Goal: Task Accomplishment & Management: Manage account settings

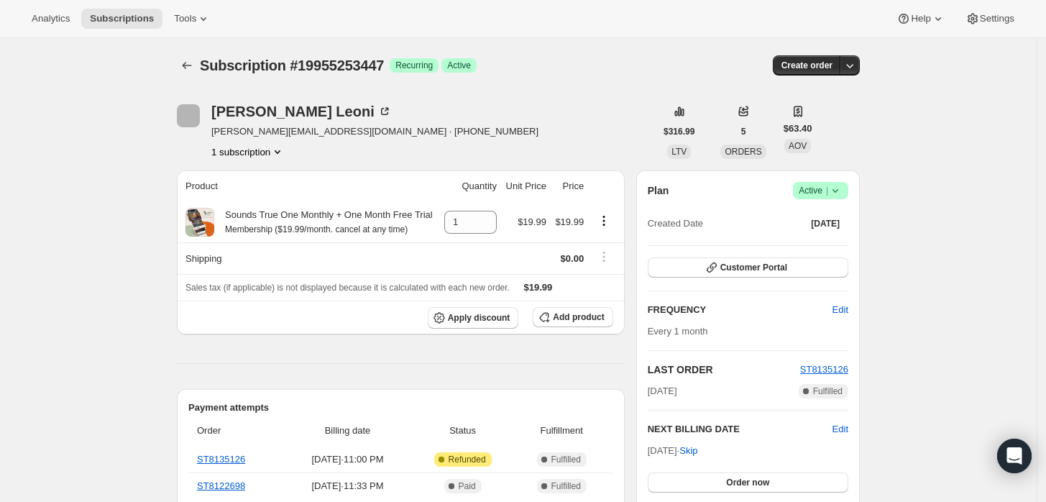
click at [841, 191] on icon at bounding box center [835, 190] width 14 height 14
click at [800, 245] on span "Cancel subscription" at bounding box center [825, 242] width 81 height 11
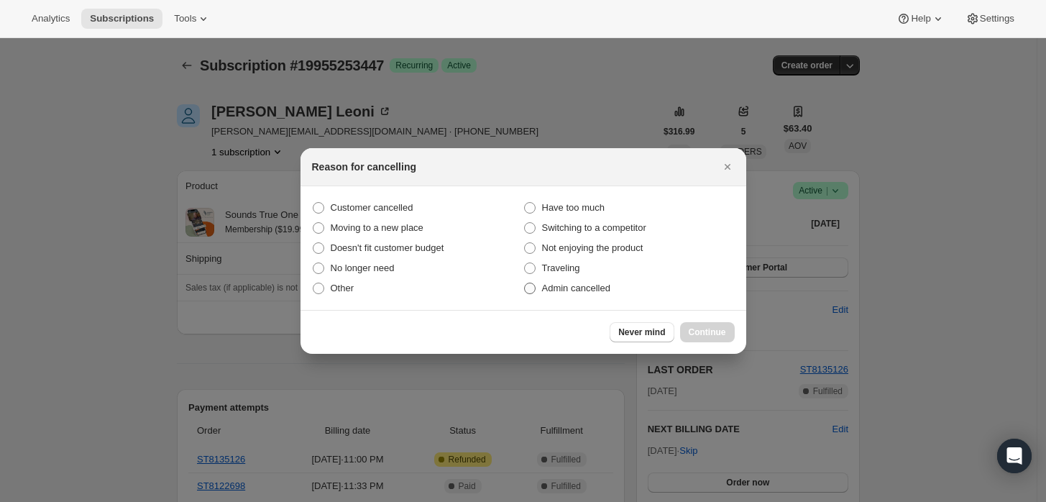
click at [585, 290] on span "Admin cancelled" at bounding box center [576, 288] width 68 height 11
click at [525, 283] on input "Admin cancelled" at bounding box center [524, 283] width 1 height 1
radio input "true"
click at [711, 328] on span "Continue" at bounding box center [707, 332] width 37 height 12
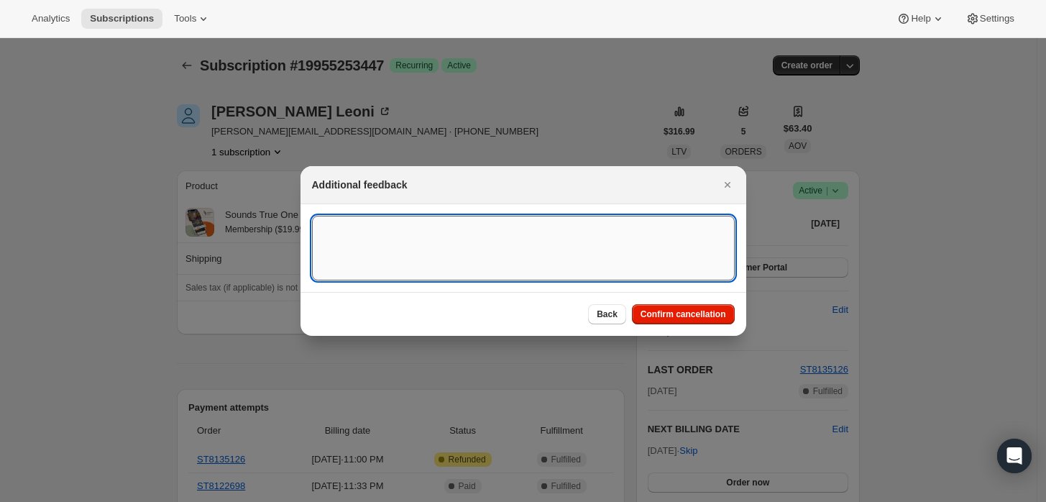
click at [613, 255] on textarea ":rbh:" at bounding box center [523, 248] width 423 height 65
type textarea "Customer requested cancellation and refund."
click at [663, 307] on button "Confirm cancellation" at bounding box center [683, 314] width 103 height 20
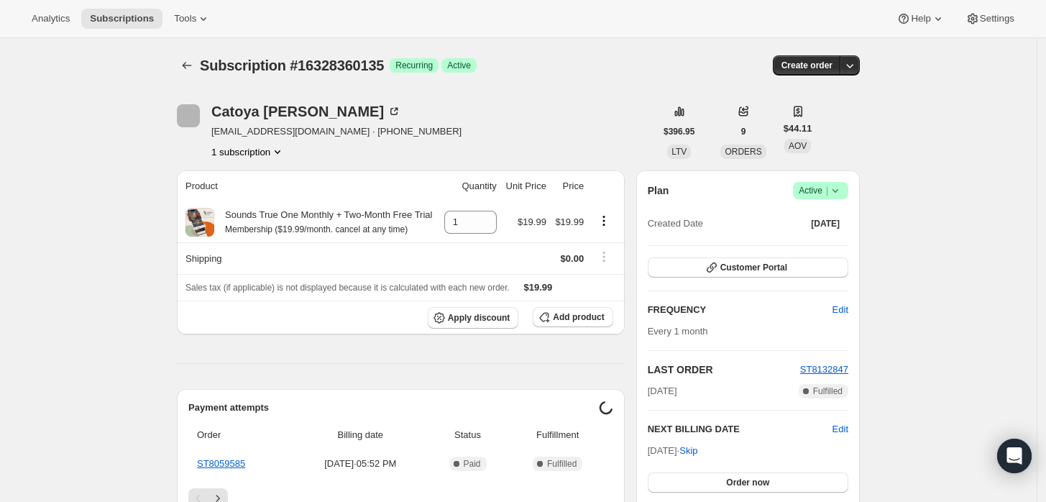
click at [840, 197] on icon at bounding box center [835, 190] width 14 height 14
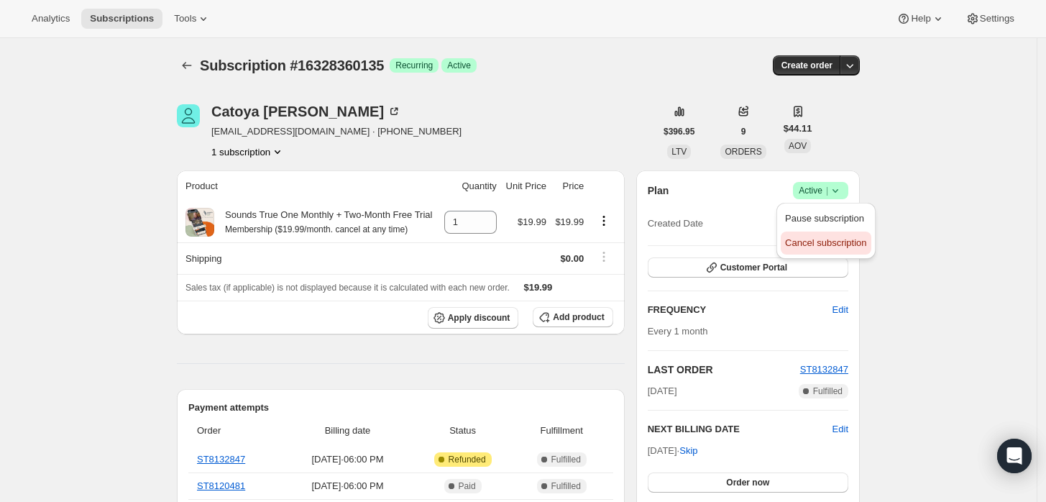
click at [810, 246] on span "Cancel subscription" at bounding box center [825, 242] width 81 height 11
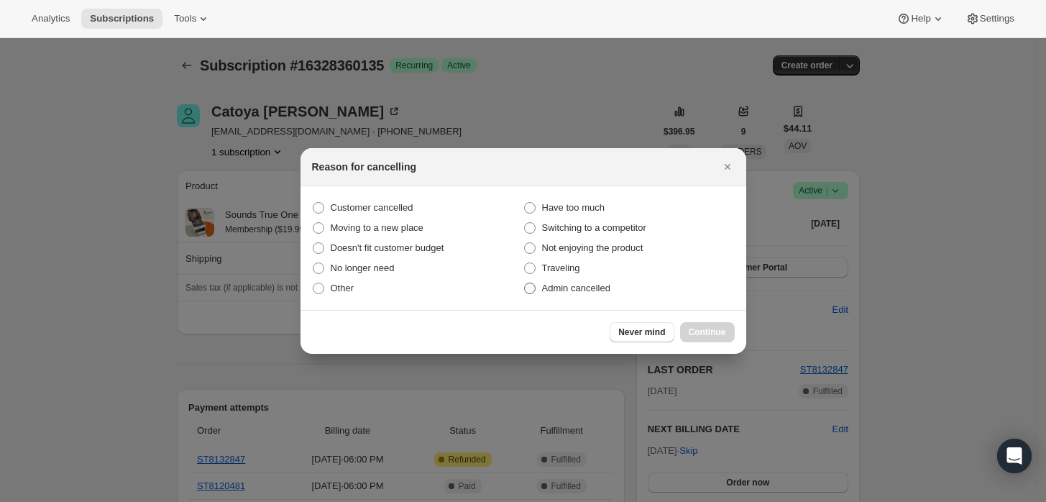
click at [621, 281] on label "Admin cancelled" at bounding box center [628, 288] width 211 height 20
click at [525, 283] on input "Admin cancelled" at bounding box center [524, 283] width 1 height 1
radio input "true"
click at [702, 322] on button "Continue" at bounding box center [707, 332] width 55 height 20
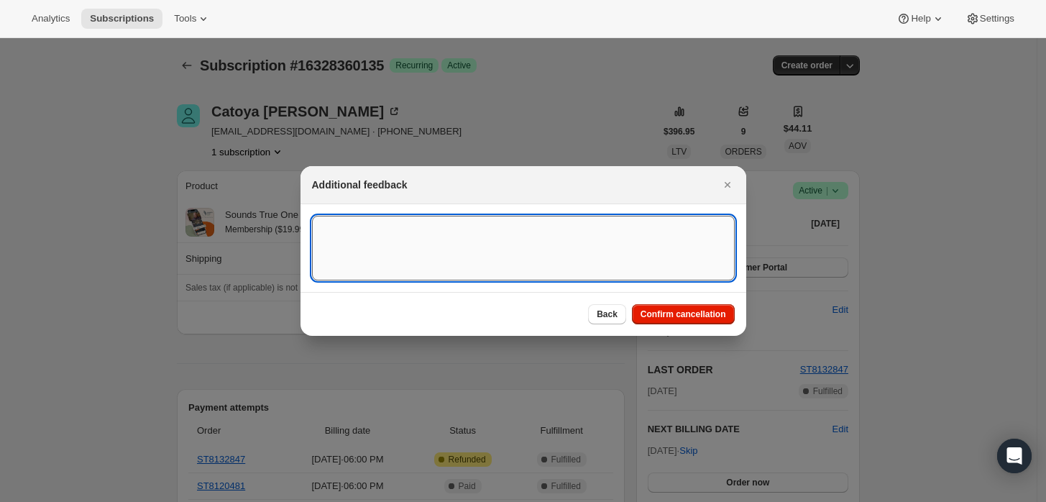
click at [593, 234] on textarea ":rbj:" at bounding box center [523, 248] width 423 height 65
type textarea "Customer requested cancellation and refund."
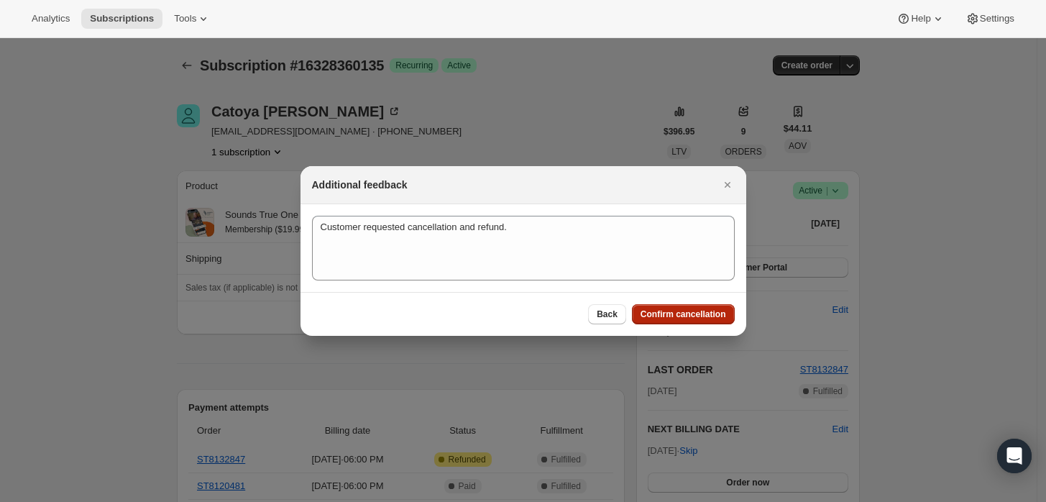
click at [674, 319] on span "Confirm cancellation" at bounding box center [684, 314] width 86 height 12
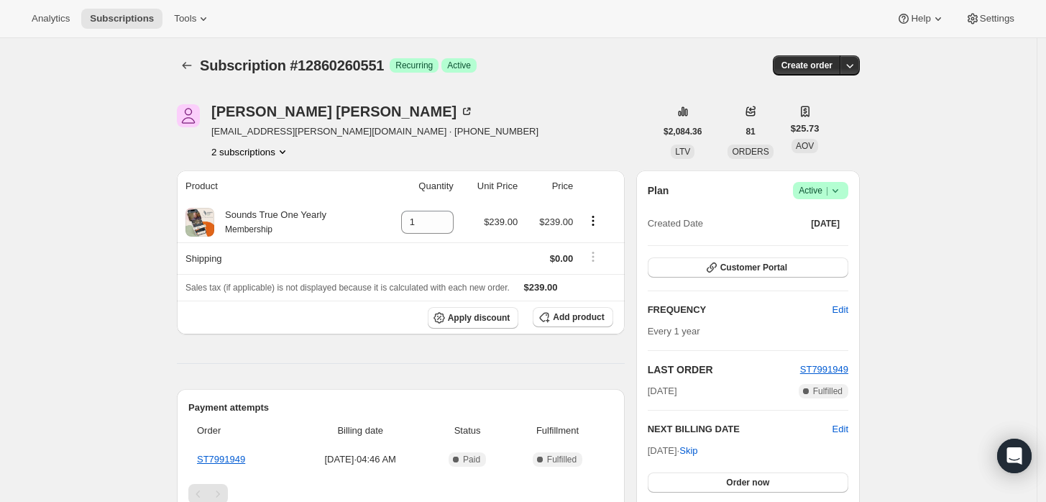
click at [823, 195] on span "Active |" at bounding box center [821, 190] width 44 height 14
click at [825, 244] on span "Cancel subscription" at bounding box center [825, 242] width 81 height 11
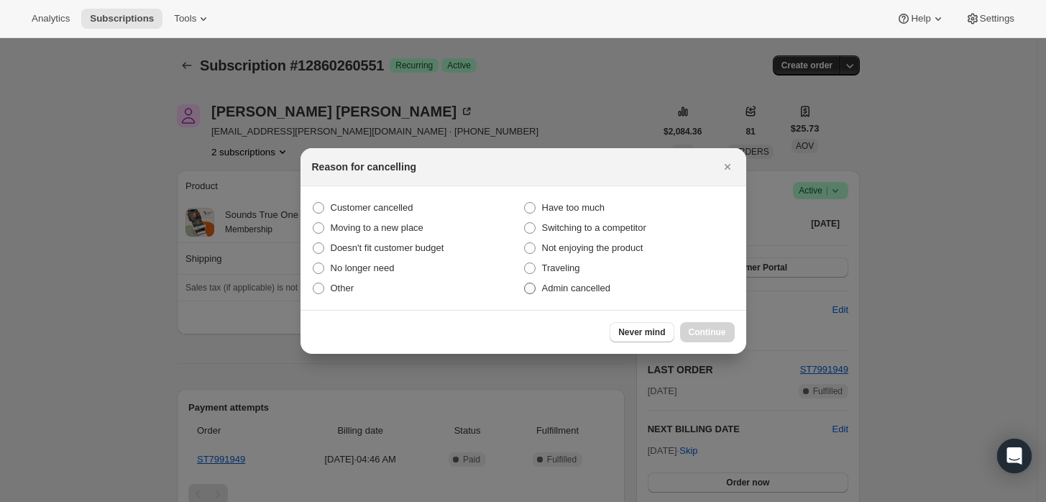
click at [587, 288] on span "Admin cancelled" at bounding box center [576, 288] width 68 height 11
click at [525, 283] on input "Admin cancelled" at bounding box center [524, 283] width 1 height 1
radio input "true"
click at [719, 333] on span "Continue" at bounding box center [707, 332] width 37 height 12
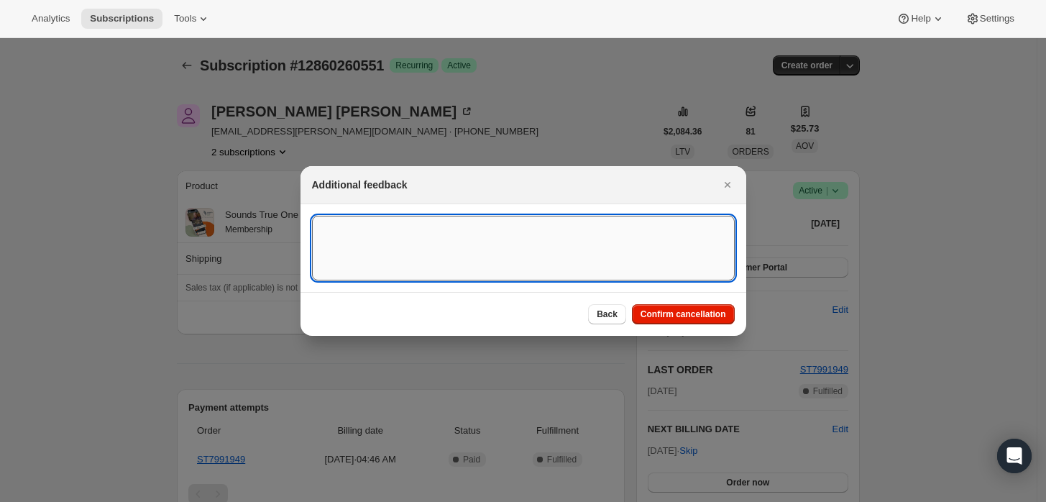
click at [590, 256] on textarea ":rbj:" at bounding box center [523, 248] width 423 height 65
type textarea "Customer requested cancellation."
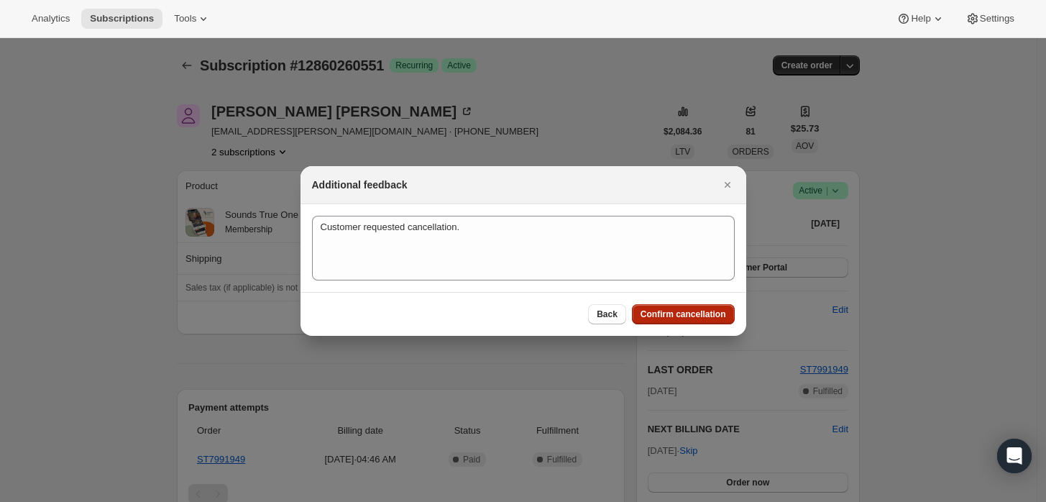
click at [667, 316] on span "Confirm cancellation" at bounding box center [684, 314] width 86 height 12
